Goal: Task Accomplishment & Management: Use online tool/utility

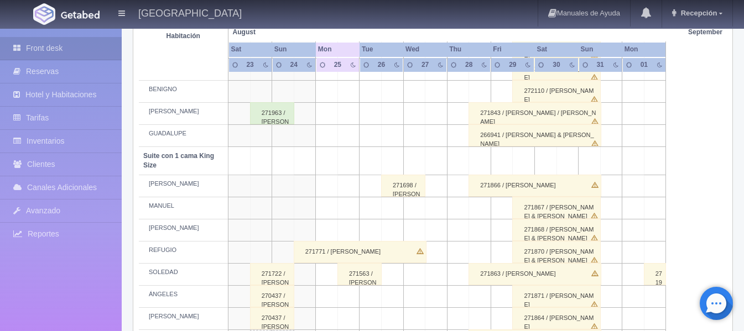
scroll to position [465, 0]
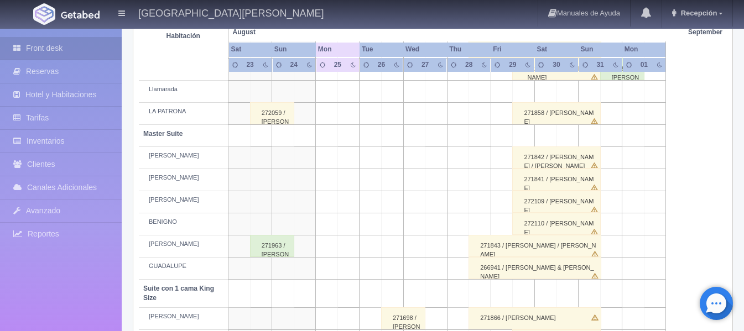
scroll to position [387, 0]
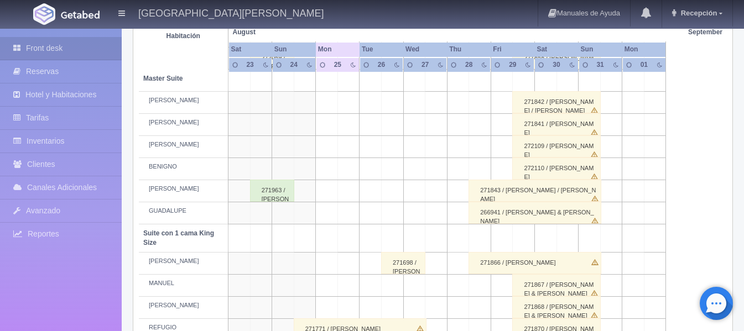
click at [351, 189] on td at bounding box center [349, 191] width 22 height 22
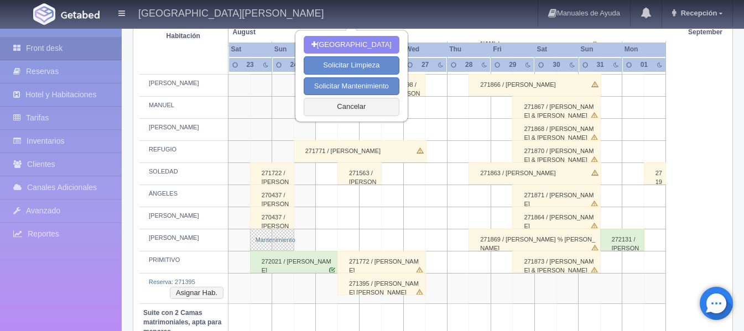
scroll to position [601, 0]
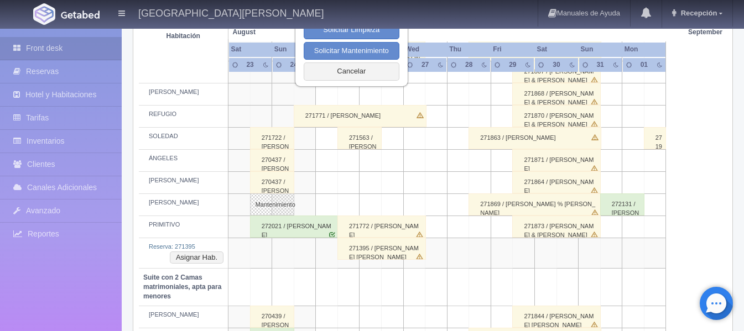
click at [346, 202] on td at bounding box center [349, 205] width 22 height 22
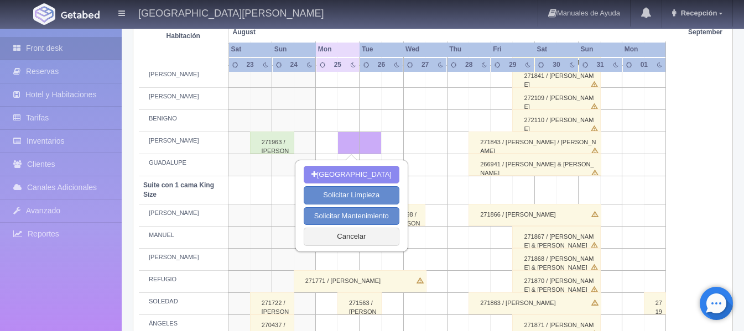
scroll to position [435, 0]
click at [355, 241] on button "Cancelar" at bounding box center [352, 238] width 96 height 18
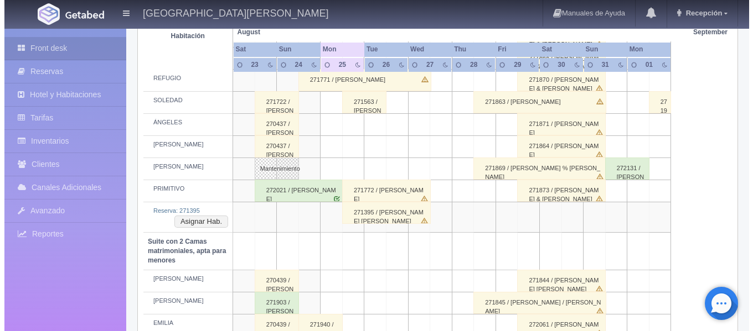
scroll to position [656, 0]
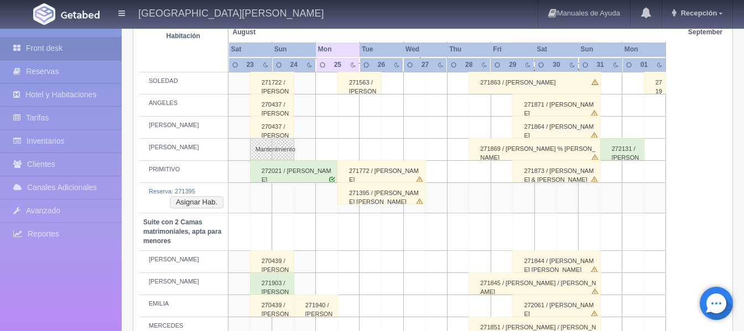
click at [354, 150] on td at bounding box center [349, 150] width 22 height 22
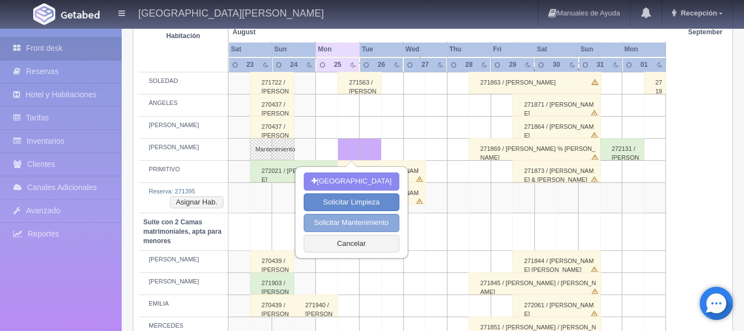
click at [372, 219] on button "Solicitar Mantenimiento" at bounding box center [352, 223] width 96 height 18
select select "Mantenimiento"
type input "25-08-2025"
type input "26-08-2025"
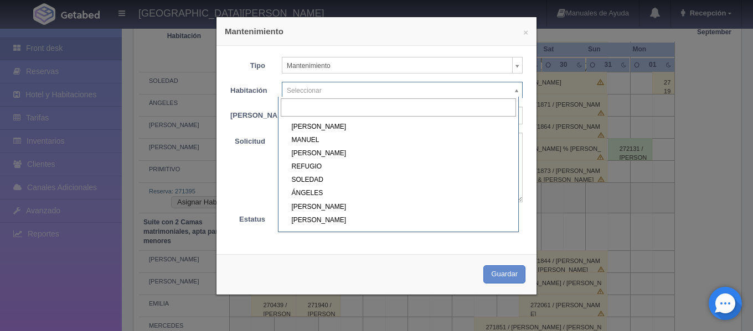
scroll to position [277, 0]
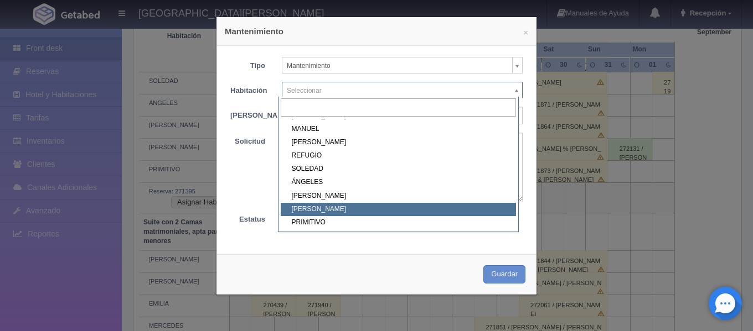
select select "1921_NICOLÁS"
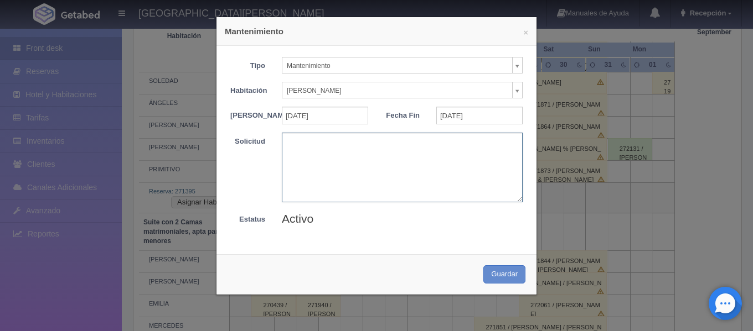
click at [289, 146] on textarea at bounding box center [402, 167] width 241 height 69
type textarea "Humedad"
click at [497, 277] on button "Guardar" at bounding box center [504, 275] width 42 height 18
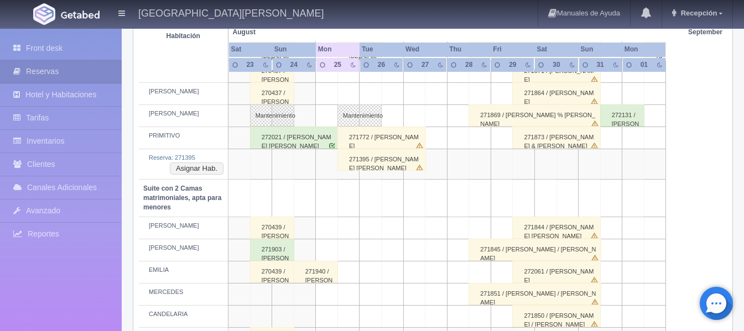
scroll to position [691, 0]
click at [360, 141] on div "271772 / [PERSON_NAME]" at bounding box center [382, 137] width 89 height 22
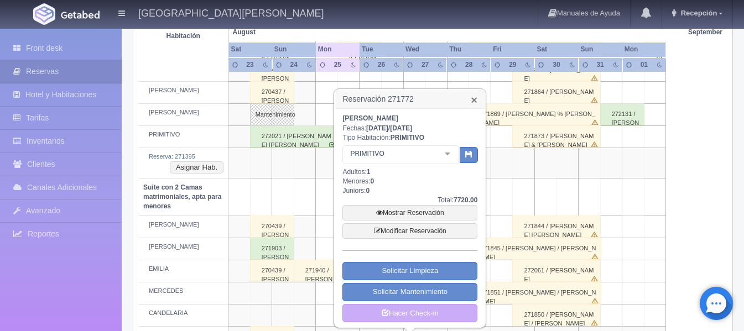
click at [471, 100] on link "×" at bounding box center [474, 100] width 7 height 12
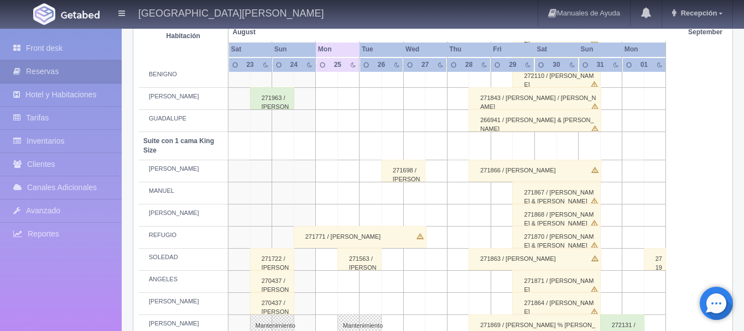
scroll to position [553, 0]
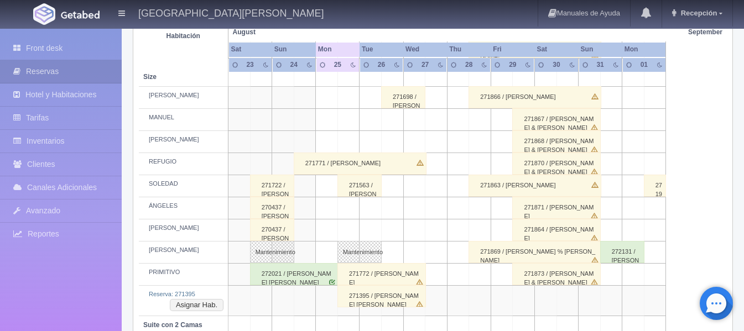
click at [356, 188] on div "271563 / [PERSON_NAME]" at bounding box center [360, 186] width 44 height 22
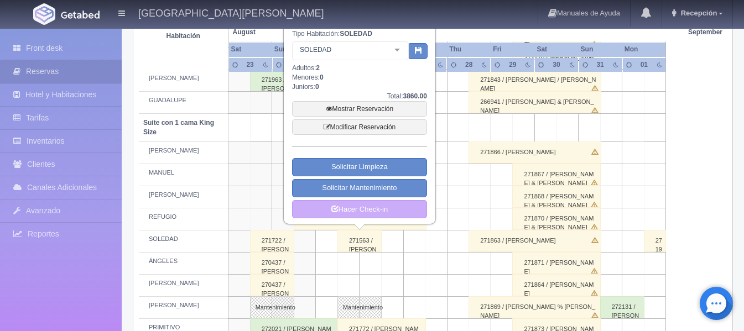
scroll to position [443, 0]
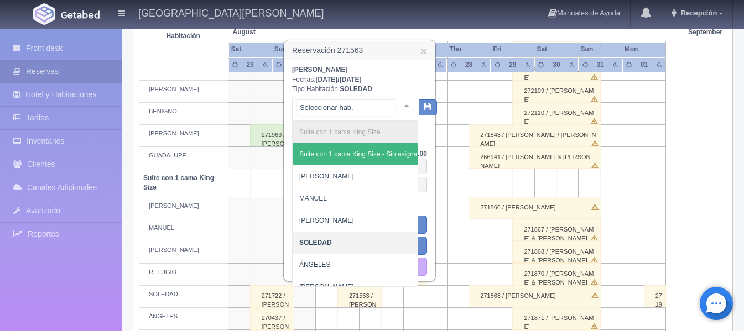
click at [397, 103] on div at bounding box center [407, 105] width 22 height 17
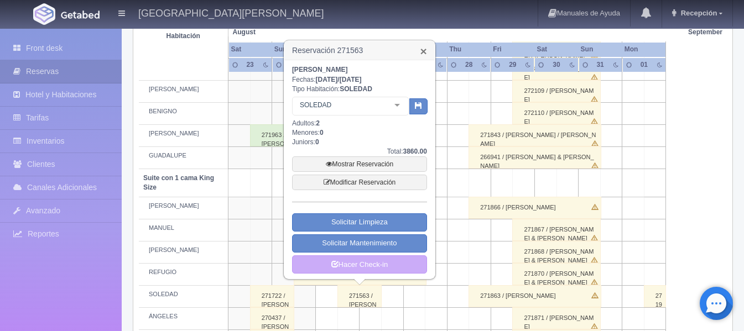
click at [426, 50] on link "×" at bounding box center [424, 51] width 7 height 12
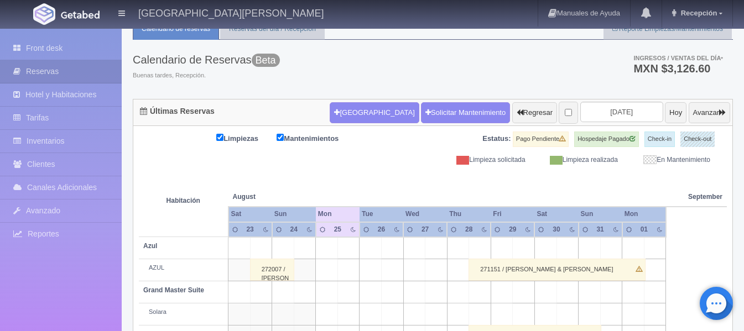
scroll to position [0, 0]
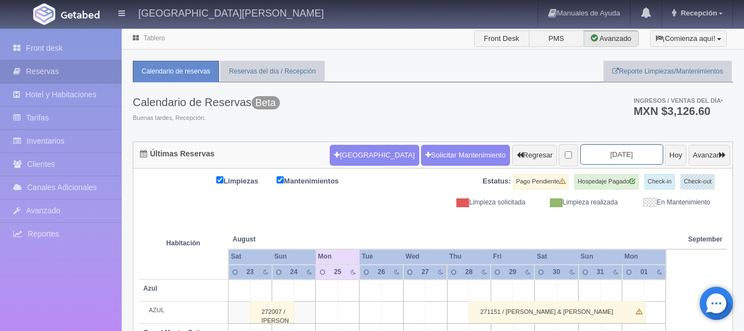
click at [594, 157] on input "[DATE]" at bounding box center [621, 154] width 83 height 20
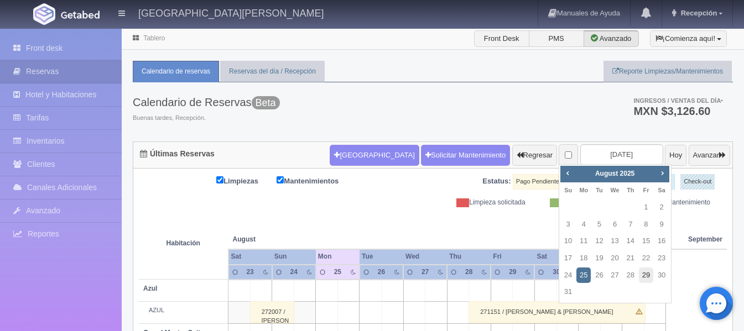
click at [640, 277] on link "29" at bounding box center [646, 276] width 14 height 16
type input "2025-08-29"
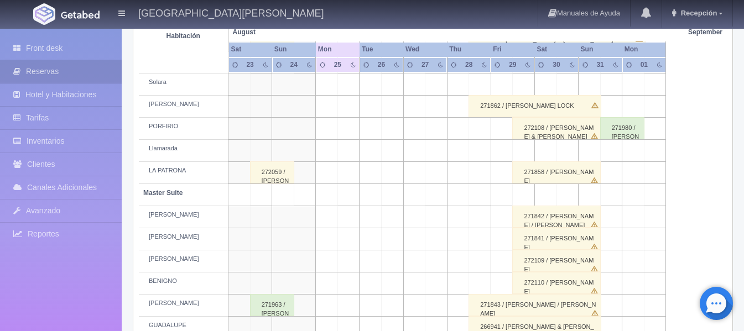
scroll to position [332, 0]
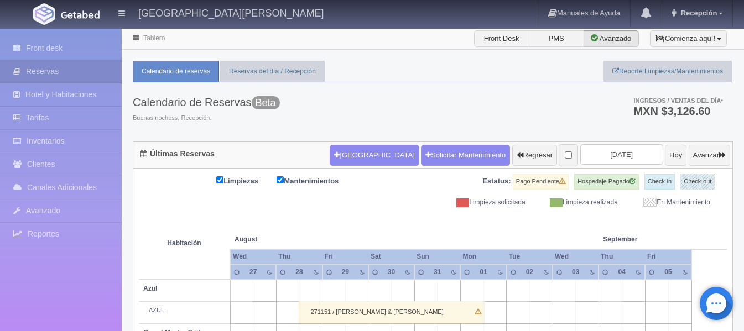
click at [595, 165] on form "[GEOGRAPHIC_DATA] Solicitar Mantenimiento Regresar [DATE] [DATE] Avanzar" at bounding box center [530, 155] width 401 height 23
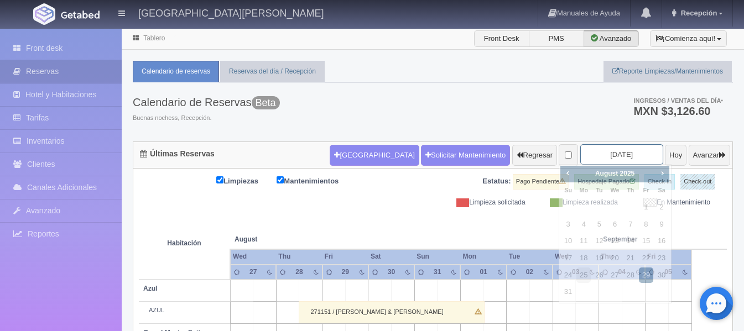
click at [594, 156] on input "2025-08-29" at bounding box center [621, 154] width 83 height 20
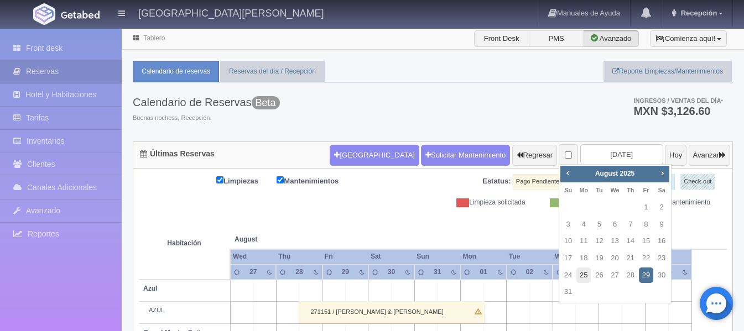
click at [584, 275] on link "25" at bounding box center [584, 276] width 14 height 16
type input "[DATE]"
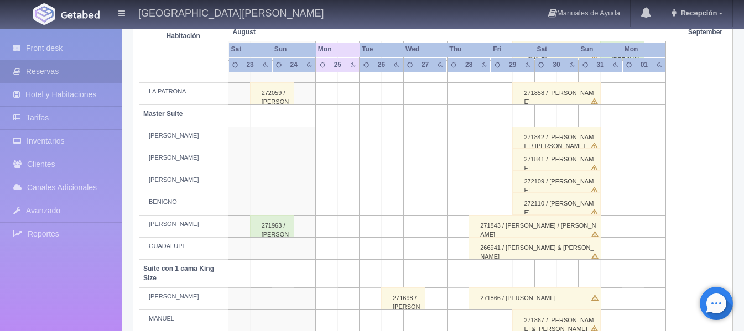
scroll to position [387, 0]
